Goal: Transaction & Acquisition: Purchase product/service

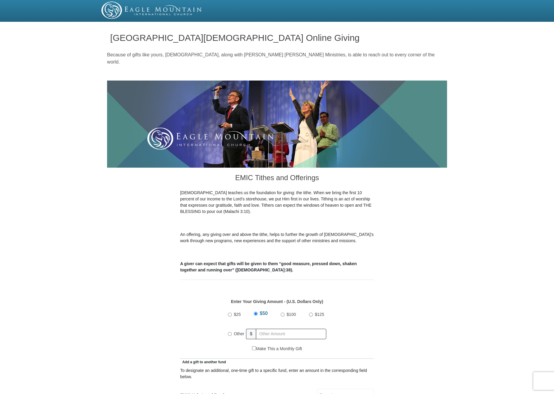
click at [231, 332] on input "Other" at bounding box center [230, 334] width 4 height 4
radio input "true"
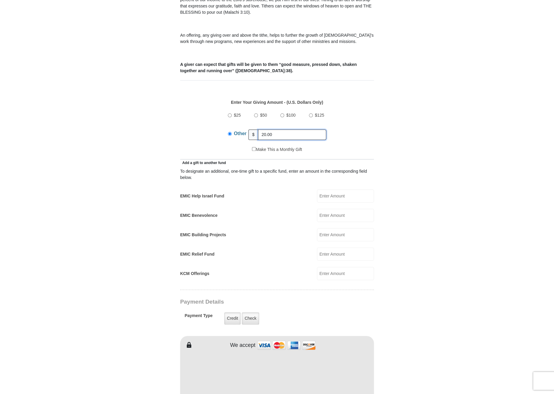
scroll to position [202, 0]
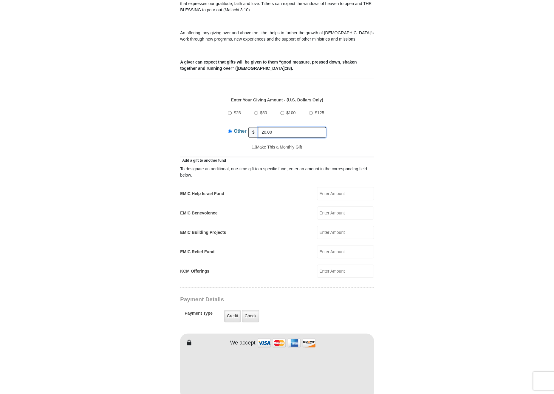
type input "20.00"
click at [330, 187] on input "EMIC Help Israel Fund" at bounding box center [345, 193] width 57 height 13
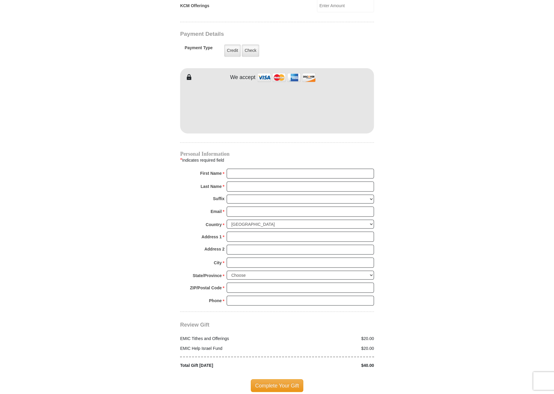
scroll to position [469, 0]
type input "20.00"
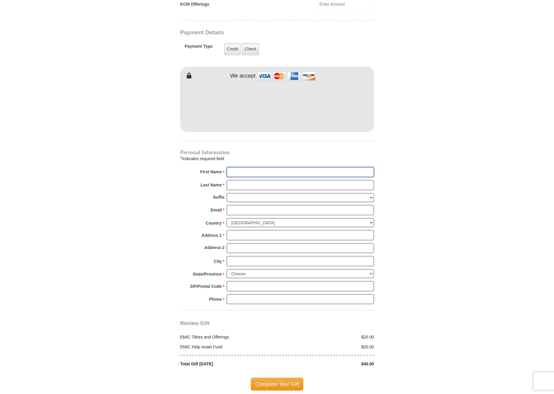
click at [269, 167] on input "First Name *" at bounding box center [300, 172] width 147 height 10
type input "W"
type input "P. O. Box 144"
type input "[PERSON_NAME] & M."
type input "[PERSON_NAME]"
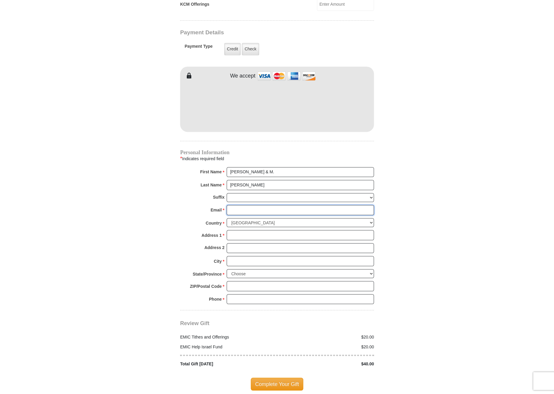
type input "[EMAIL_ADDRESS][DOMAIN_NAME]"
type input "P. O. Box 144"
type input "[PERSON_NAME] & M. [PERSON_NAME]"
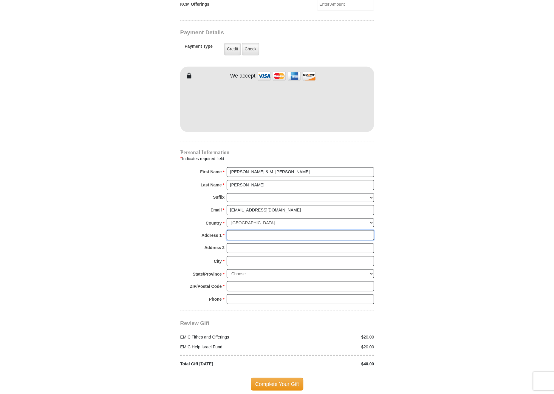
click at [258, 230] on input "Address 1 *" at bounding box center [300, 235] width 147 height 10
type input "P. O. Box 1443"
type input "Chula Vista"
select select "CA"
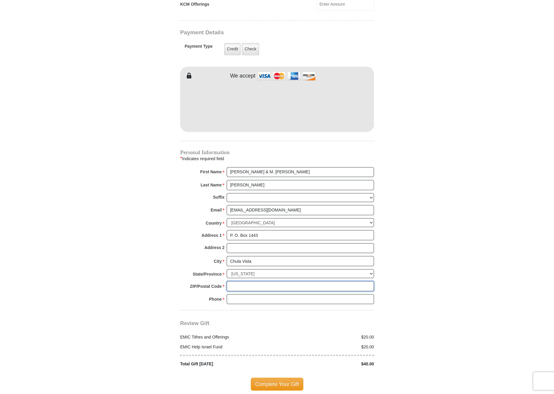
type input "91912"
type input "6196919155"
click at [285, 378] on span "Complete Your Gift" at bounding box center [277, 384] width 53 height 13
